Goal: Task Accomplishment & Management: Use online tool/utility

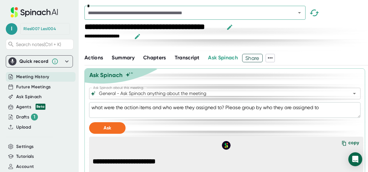
scroll to position [379, 0]
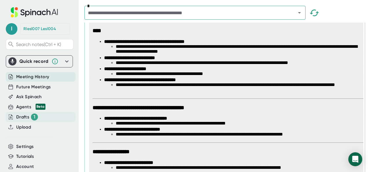
click at [22, 115] on div "Drafts 1" at bounding box center [27, 116] width 22 height 7
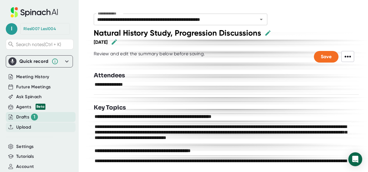
click at [26, 124] on span "Upload" at bounding box center [23, 127] width 15 height 7
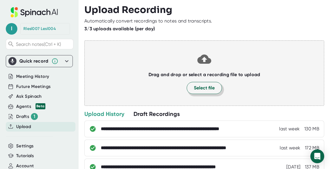
click at [200, 89] on span "Select file" at bounding box center [204, 88] width 21 height 7
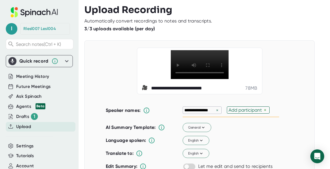
click at [216, 112] on div "×" at bounding box center [217, 110] width 5 height 5
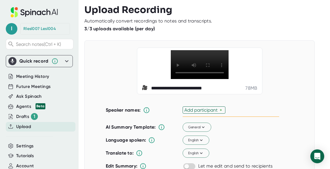
click at [216, 112] on div "Add participant" at bounding box center [201, 109] width 35 height 5
type input "Marieke"
type input "Jay"
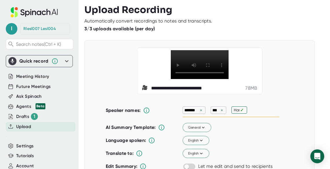
type input "Hari"
type input "[PERSON_NAME]"
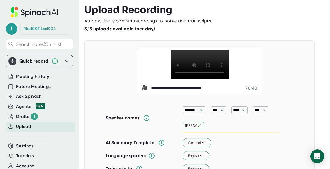
type input "George"
type input "Joe"
type input "[PERSON_NAME]"
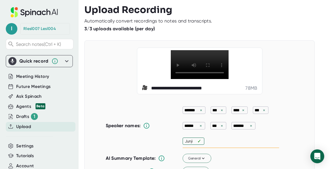
type input "Junjie"
type input "Mark"
type input "Michael"
type input "O"
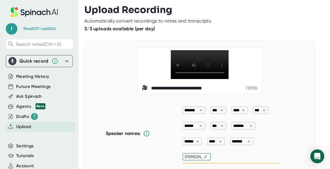
type input "Elizabeth"
type input "Corina"
click at [113, 111] on div "Speaker names: ******* × *** × **** × *** × ****** × *** × ******* × ****** × *…" at bounding box center [192, 134] width 173 height 60
type input "[PERSON_NAME]"
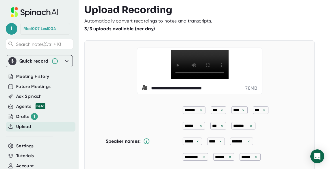
click at [199, 125] on div "×" at bounding box center [200, 125] width 5 height 5
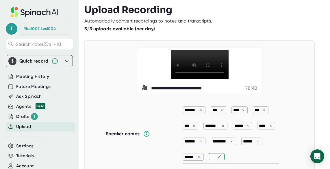
click at [200, 143] on div "×" at bounding box center [201, 141] width 5 height 5
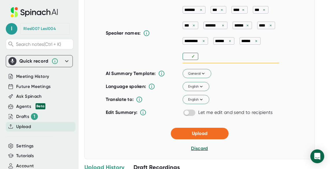
scroll to position [103, 0]
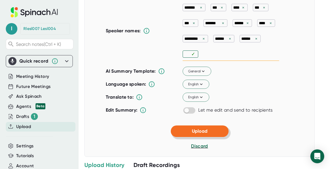
click at [208, 131] on button "Upload" at bounding box center [200, 132] width 58 height 12
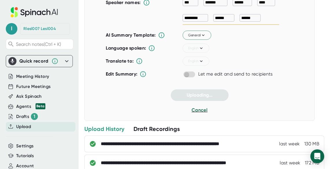
scroll to position [82, 0]
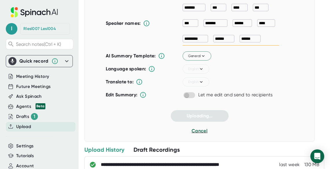
click at [95, 47] on div "**********" at bounding box center [199, 49] width 230 height 183
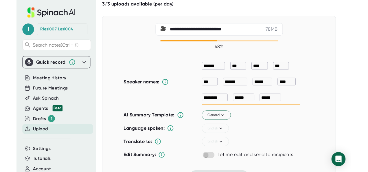
scroll to position [24, 0]
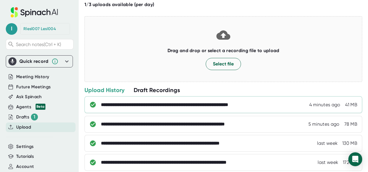
click at [156, 104] on div "**********" at bounding box center [187, 105] width 173 height 6
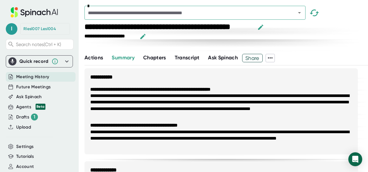
click at [215, 57] on span "Ask Spinach" at bounding box center [223, 57] width 30 height 6
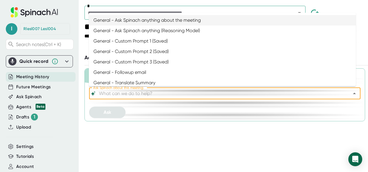
click at [147, 94] on input "Ask Spinach about this meeting:" at bounding box center [220, 93] width 244 height 8
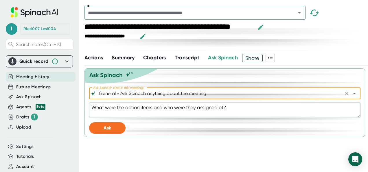
type input "General - Ask Spinach anything about the meeting"
click at [227, 105] on textarea "What were the action items and who were they assigned ot?" at bounding box center [224, 110] width 271 height 16
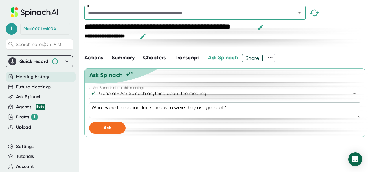
type textarea "What were the action items and who were they assigned ot"
type textarea "x"
type textarea "What were the action items and who were they assigned o"
type textarea "x"
type textarea "What were the action items and who were they assigned"
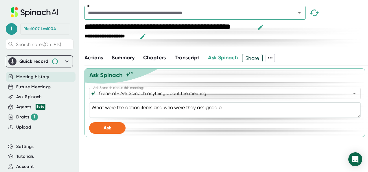
type textarea "x"
type textarea "What were the action items and who were they assigned t"
type textarea "x"
type textarea "What were the action items and who were they assigned to"
type textarea "x"
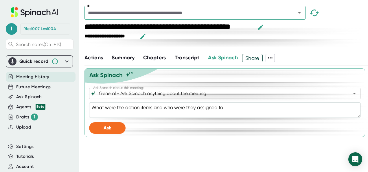
type textarea "What were the action items and who were they assigned to?"
type textarea "x"
type textarea "What were the action items and who were they assigned to?"
click at [117, 125] on button "Ask" at bounding box center [107, 128] width 36 height 12
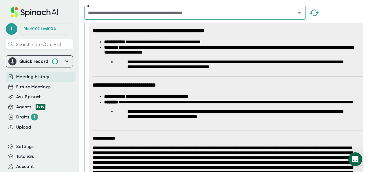
scroll to position [383, 0]
type textarea "x"
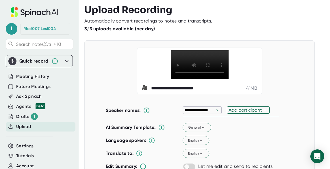
click at [215, 109] on div "×" at bounding box center [217, 110] width 5 height 5
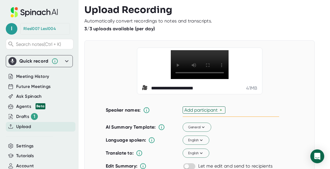
click at [215, 109] on div "Add participant" at bounding box center [201, 109] width 35 height 5
type input "[PERSON_NAME]"
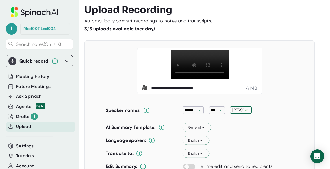
type input "Muthu"
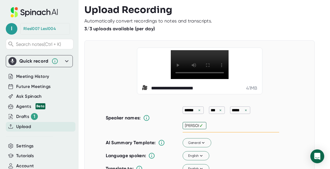
type input "[PERSON_NAME]"
click at [275, 110] on div "****** × *** × ***** × ******* × ✓" at bounding box center [231, 118] width 97 height 29
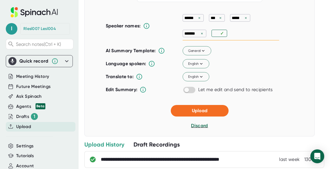
scroll to position [95, 0]
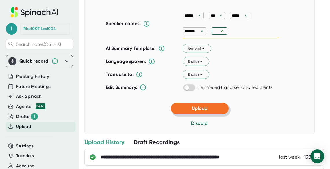
click at [199, 106] on span "Upload" at bounding box center [200, 108] width 16 height 5
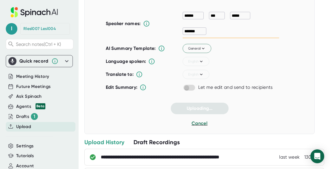
click at [115, 124] on div "**********" at bounding box center [199, 50] width 230 height 168
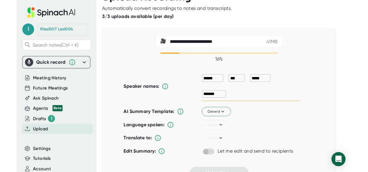
scroll to position [0, 0]
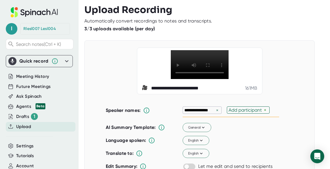
click at [215, 111] on div "×" at bounding box center [217, 110] width 5 height 5
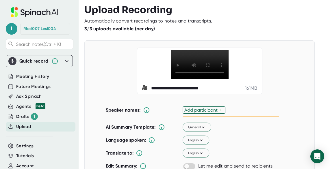
click at [214, 111] on div "Add participant" at bounding box center [201, 109] width 35 height 5
type input "[PERSON_NAME]"
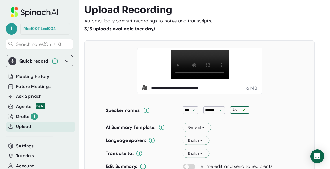
type input "[PERSON_NAME]"
type input "Junjie"
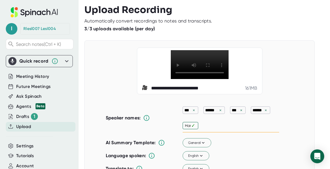
type input "[PERSON_NAME]"
click at [247, 134] on div at bounding box center [200, 135] width 188 height 4
type input "Jay"
click at [286, 38] on div at bounding box center [204, 38] width 240 height 4
click at [255, 137] on div "General" at bounding box center [231, 143] width 97 height 12
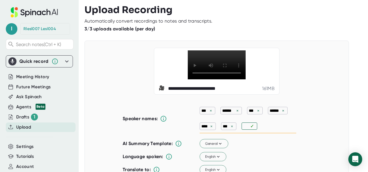
click at [235, 111] on div "×" at bounding box center [237, 110] width 5 height 5
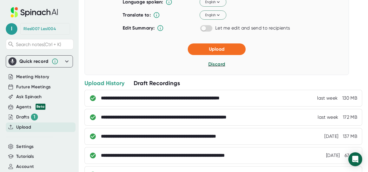
scroll to position [157, 0]
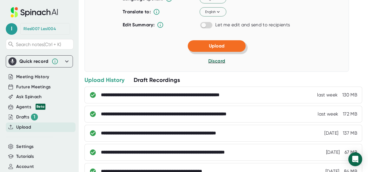
click at [214, 40] on button "Upload" at bounding box center [217, 46] width 58 height 12
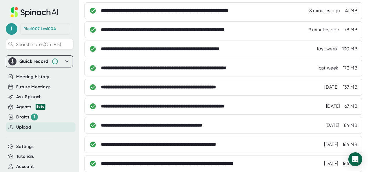
scroll to position [35, 0]
